Goal: Task Accomplishment & Management: Complete application form

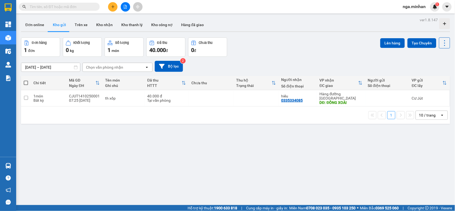
click at [111, 5] on icon "plus" at bounding box center [113, 7] width 4 height 4
click at [129, 22] on div "Tạo đơn hàng" at bounding box center [133, 20] width 23 height 6
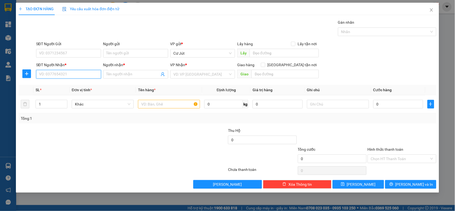
click at [79, 74] on input "SĐT Người Nhận *" at bounding box center [68, 74] width 65 height 9
click at [92, 76] on input "SĐT Người Nhận *" at bounding box center [68, 74] width 65 height 9
click at [82, 74] on input "SĐT Người Nhận *" at bounding box center [68, 74] width 65 height 9
type input "0359029450"
click at [115, 74] on input "Người nhận *" at bounding box center [132, 74] width 53 height 6
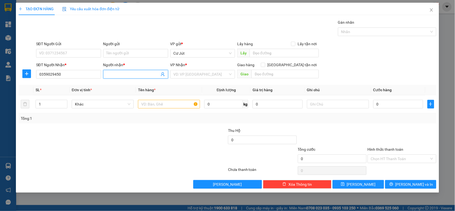
type input "a"
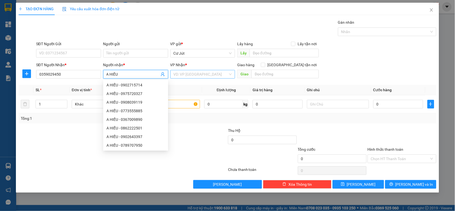
type input "A HIẾU"
click at [198, 74] on input "search" at bounding box center [200, 74] width 55 height 8
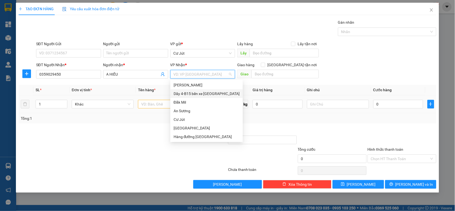
click at [203, 95] on div "Dãy 4-B15 bến xe [GEOGRAPHIC_DATA]" at bounding box center [206, 94] width 66 height 6
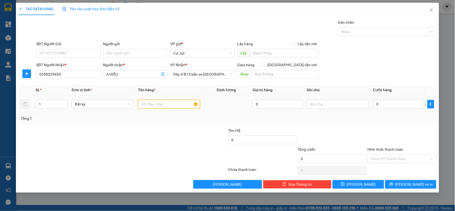
click at [159, 106] on input "text" at bounding box center [169, 104] width 62 height 9
type input "XE SỐ"
click at [395, 104] on input "0" at bounding box center [398, 104] width 50 height 9
type input "3"
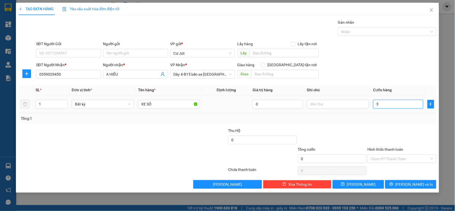
type input "3"
type input "30"
type input "300"
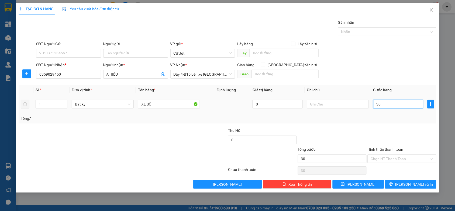
type input "300"
type input "300.000"
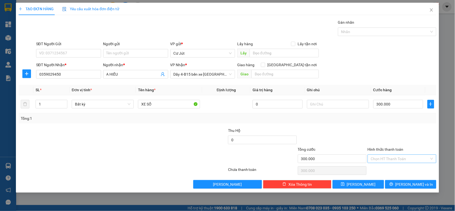
click at [388, 160] on input "Hình thức thanh toán" at bounding box center [400, 159] width 58 height 8
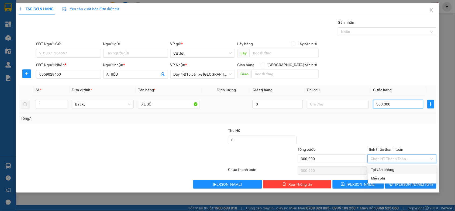
click at [406, 107] on input "300.000" at bounding box center [398, 104] width 50 height 9
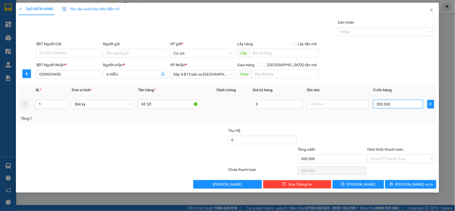
type input "2"
type input "25"
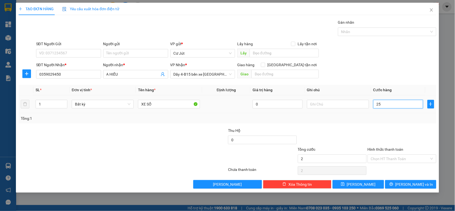
type input "25"
type input "250"
type input "250.000"
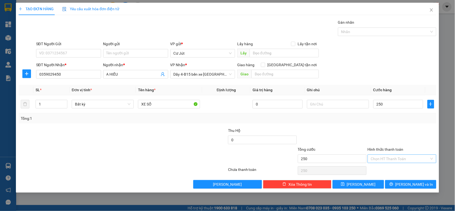
type input "250.000"
click at [388, 160] on input "Hình thức thanh toán" at bounding box center [400, 159] width 58 height 8
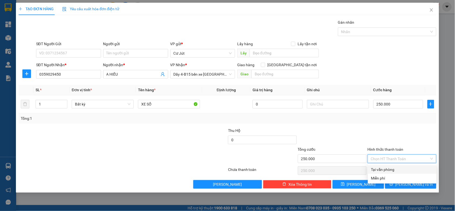
click at [392, 170] on div "Tại văn phòng" at bounding box center [402, 170] width 62 height 6
type input "0"
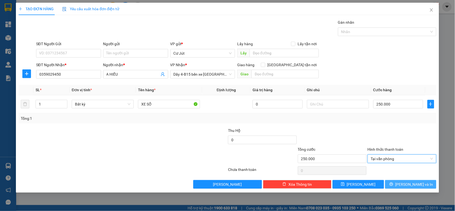
click at [411, 187] on span "[PERSON_NAME] và In" at bounding box center [414, 184] width 38 height 6
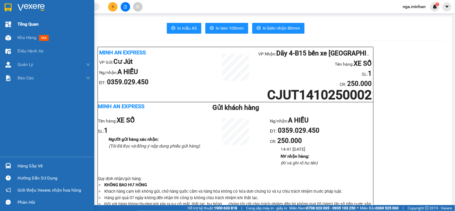
click at [20, 24] on span "Tổng Quan" at bounding box center [28, 24] width 21 height 7
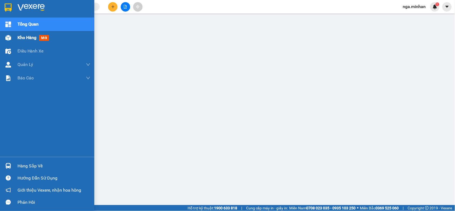
click at [12, 37] on div at bounding box center [8, 37] width 9 height 9
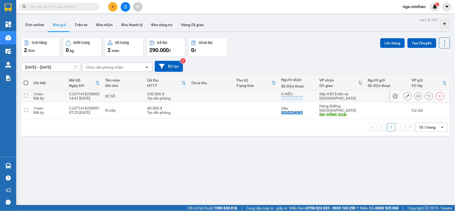
drag, startPoint x: 279, startPoint y: 99, endPoint x: 302, endPoint y: 102, distance: 23.6
click at [302, 102] on td "A HIẾU 0359029450" at bounding box center [297, 96] width 38 height 12
checkbox input "true"
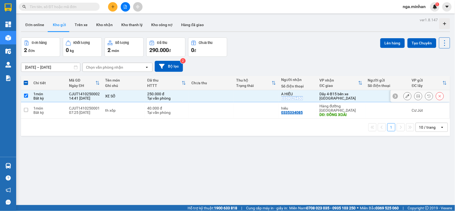
copy div "0359029450"
